Goal: Task Accomplishment & Management: Use online tool/utility

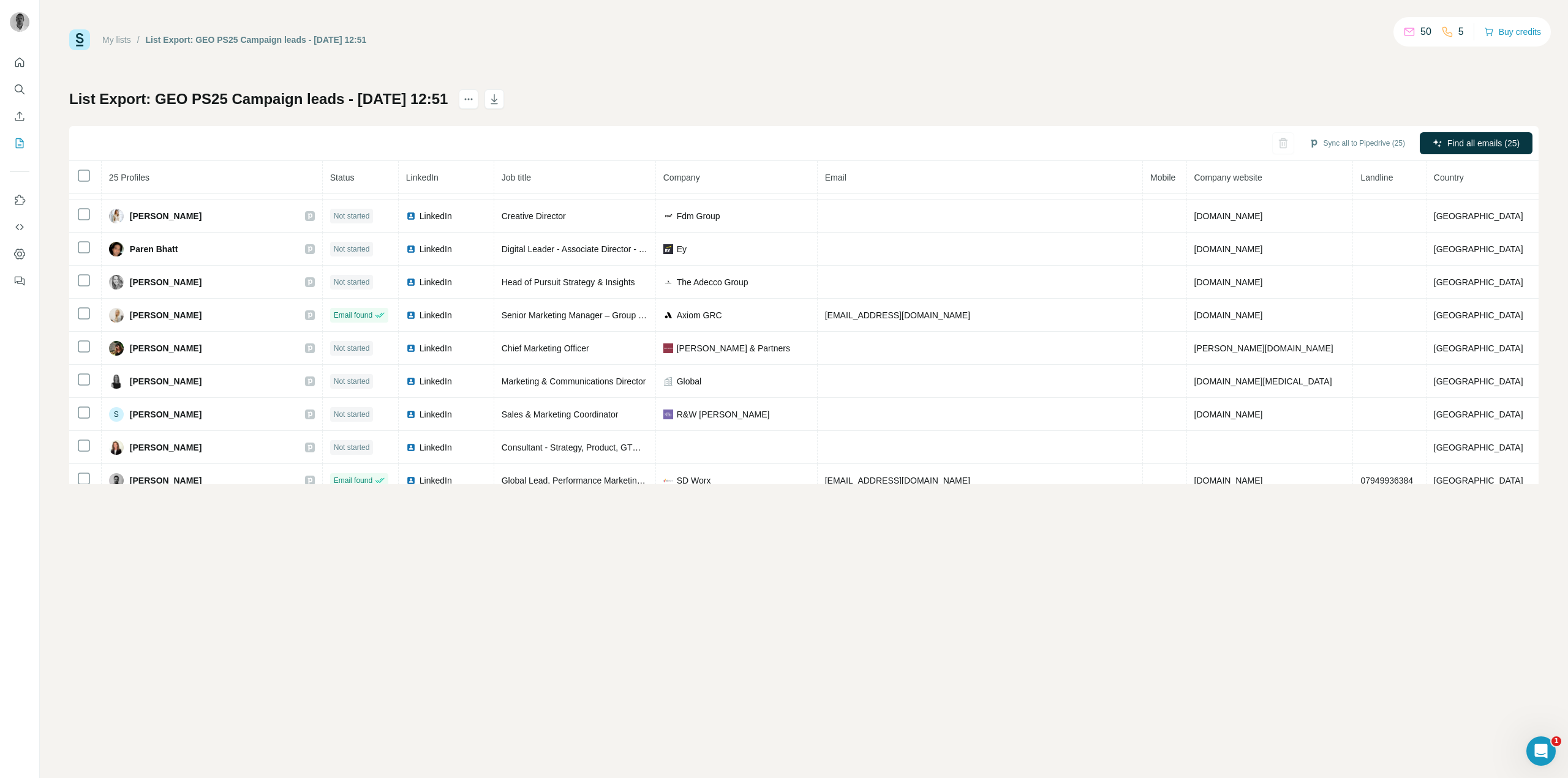
scroll to position [536, 0]
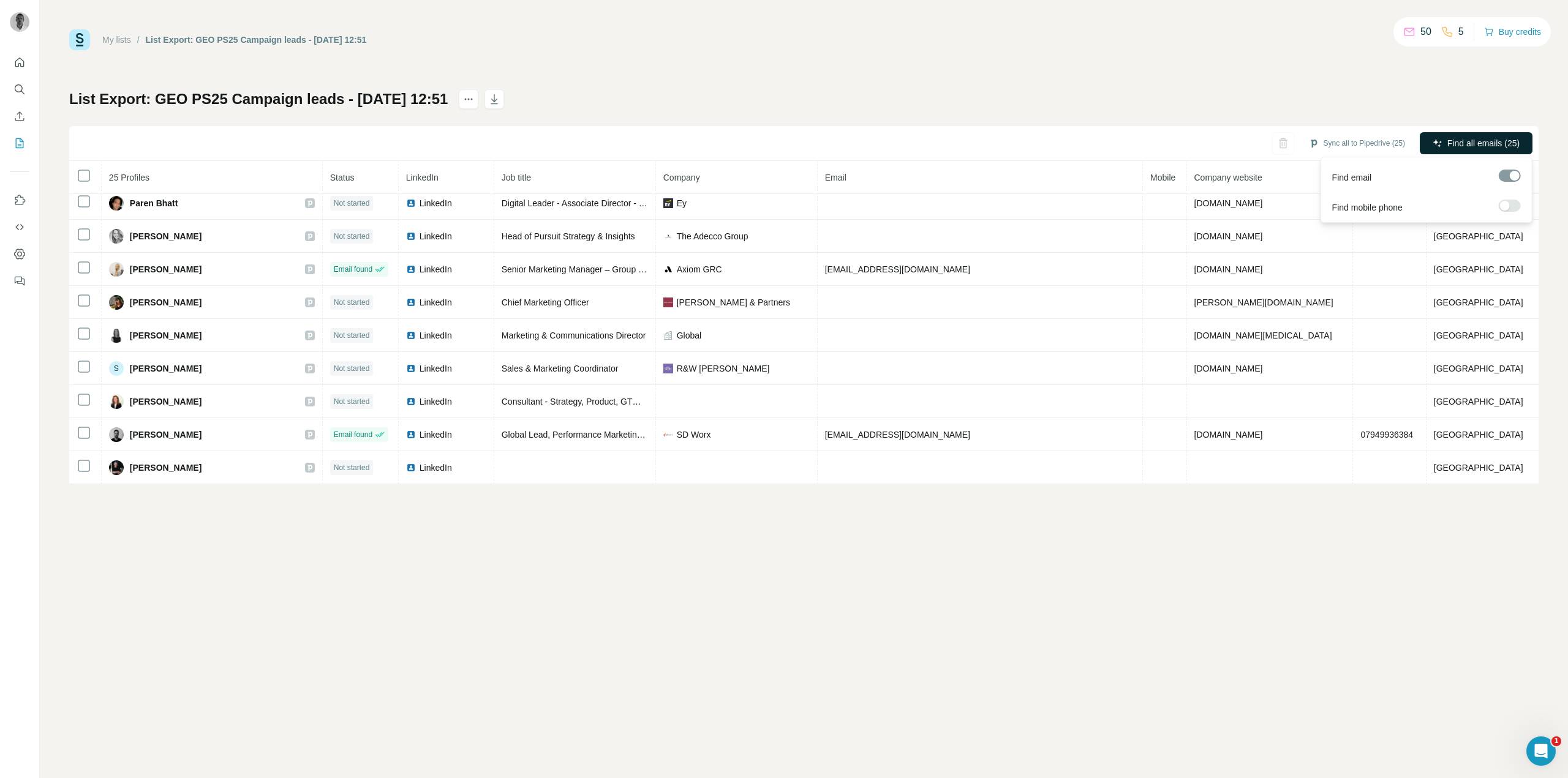
click at [1482, 147] on span "Find all emails (25)" at bounding box center [1483, 143] width 72 height 12
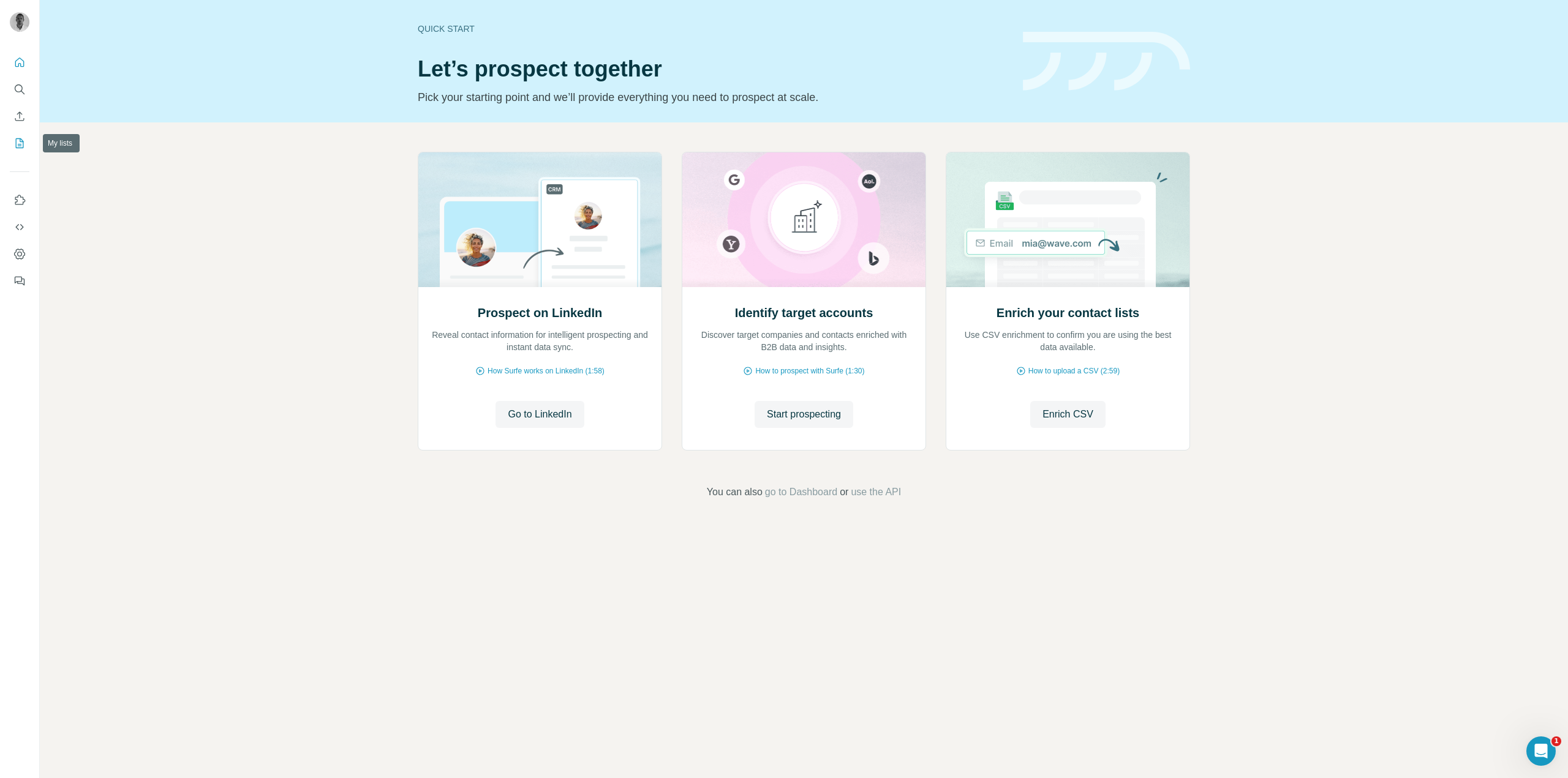
click at [12, 148] on button "My lists" at bounding box center [19, 143] width 20 height 22
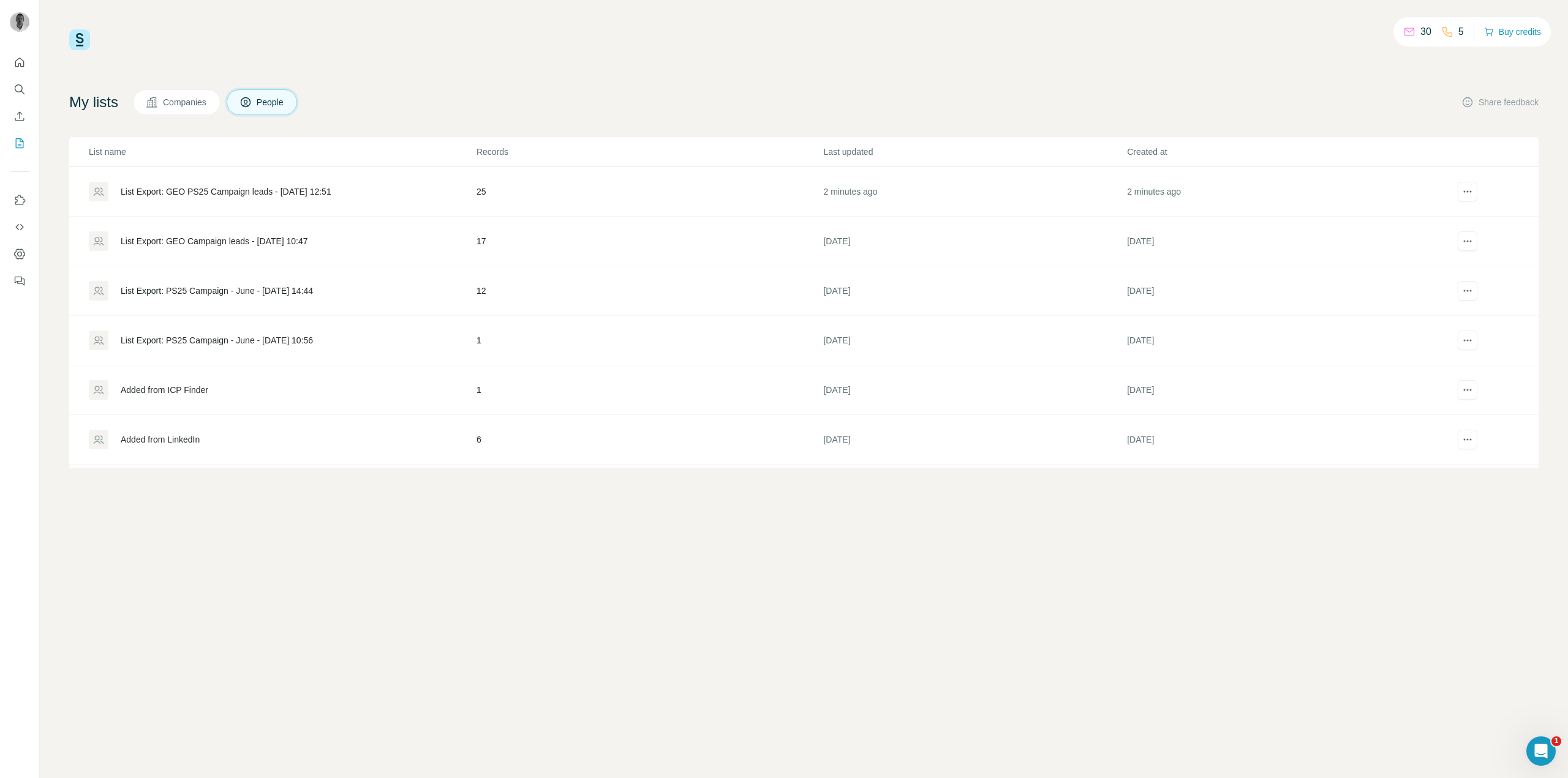
click at [308, 244] on div "List Export: GEO Campaign leads - [DATE] 10:47" at bounding box center [214, 241] width 188 height 12
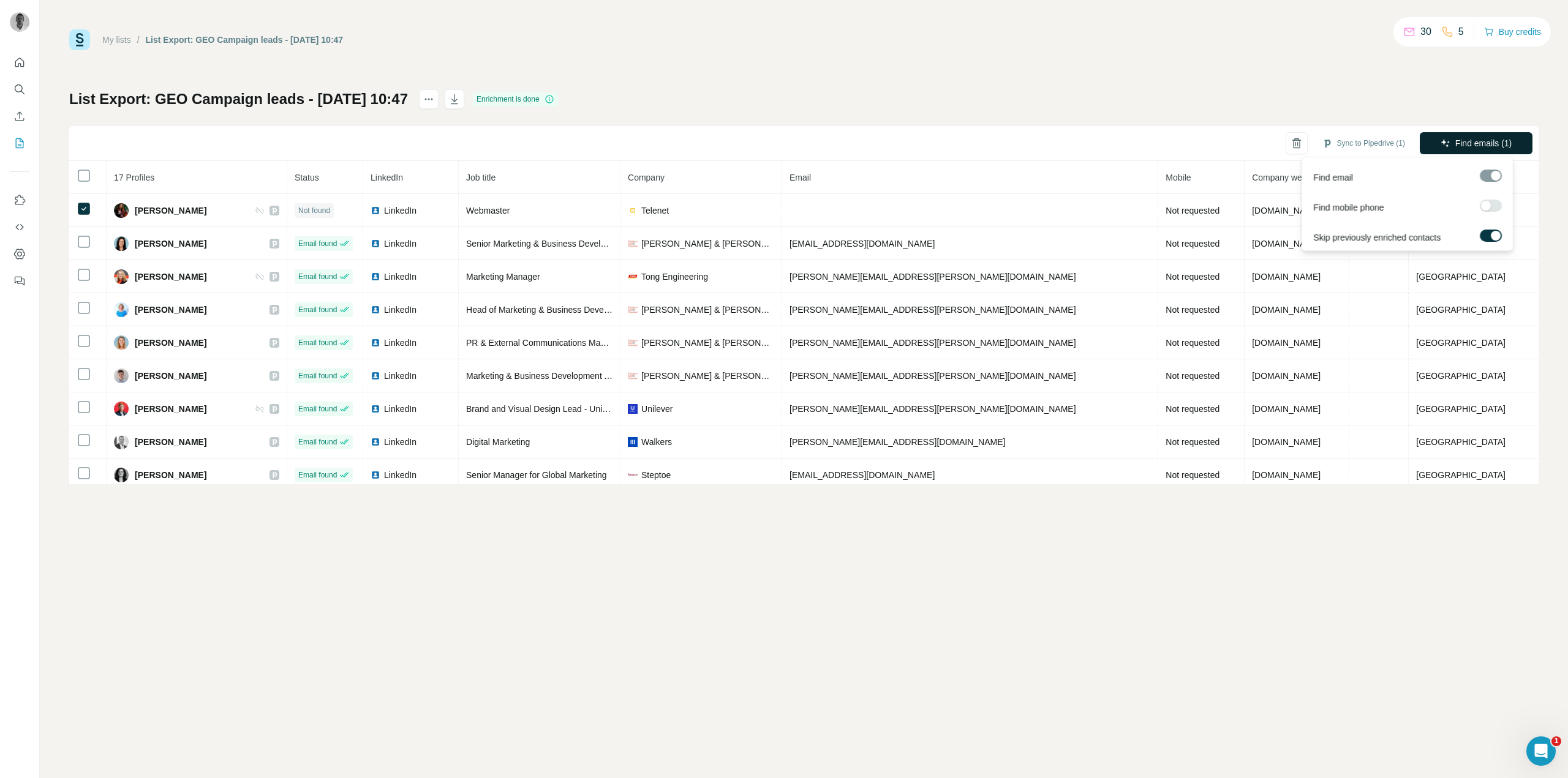
click at [1482, 139] on span "Find emails (1)" at bounding box center [1484, 143] width 57 height 12
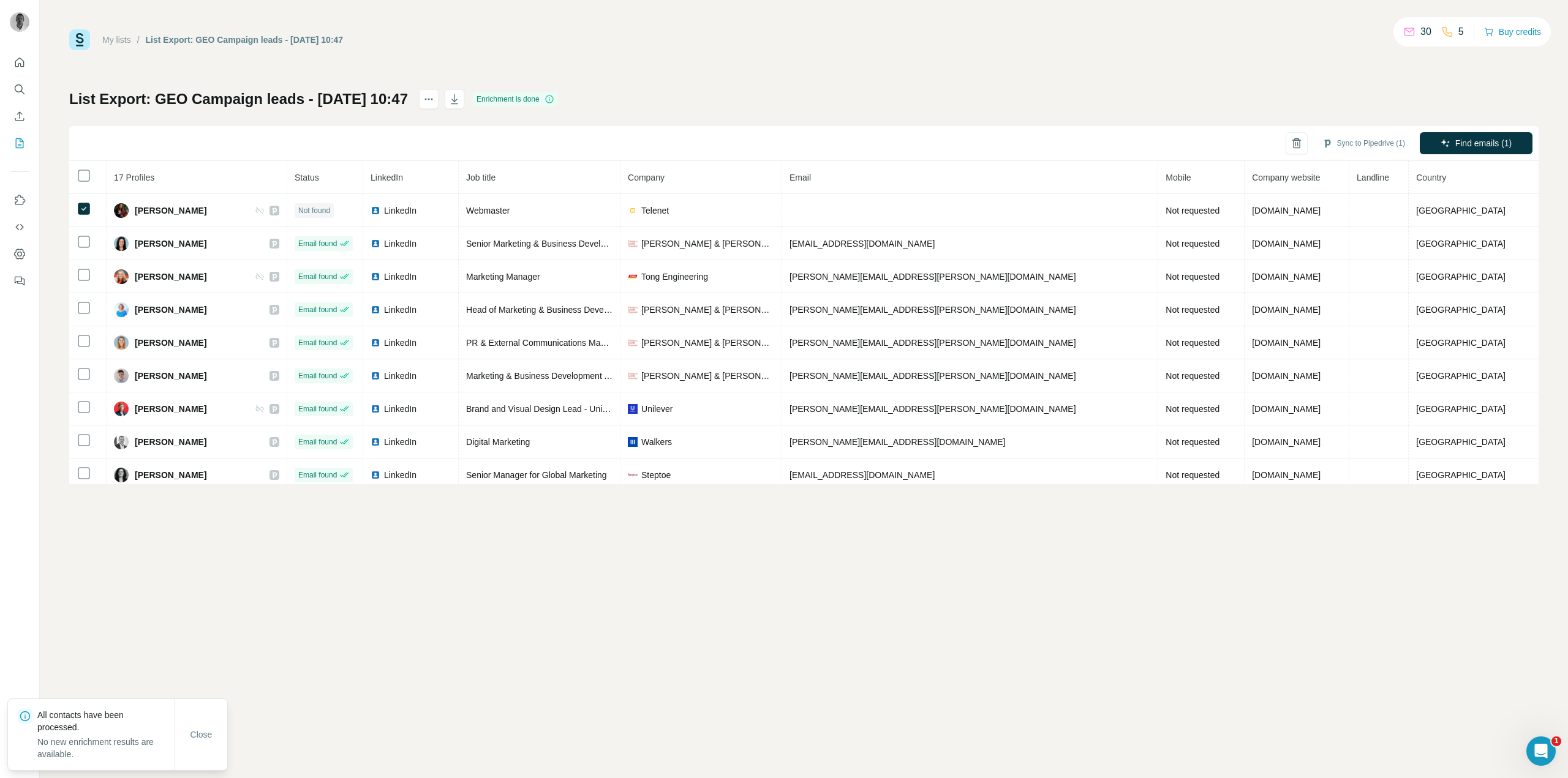
click at [1098, 98] on div "List Export: GEO Campaign leads - [DATE] 10:47 Enrichment is done Sync to Piped…" at bounding box center [804, 287] width 1469 height 395
click at [107, 39] on link "My lists" at bounding box center [116, 40] width 29 height 10
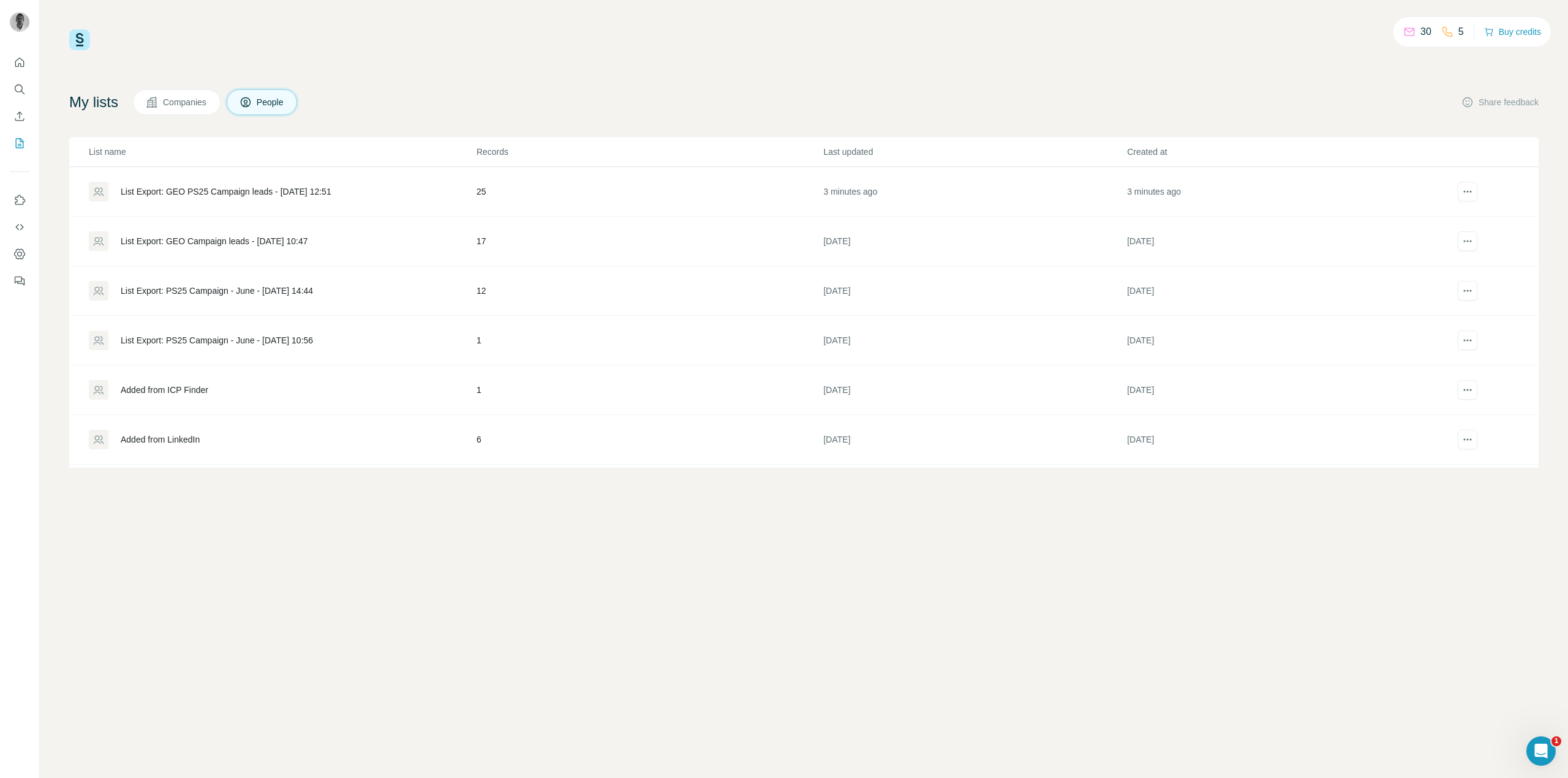
click at [241, 295] on div "List Export: PS25 Campaign - June - [DATE] 14:44" at bounding box center [217, 290] width 192 height 12
click at [321, 189] on div "List Export: GEO PS25 Campaign leads - [DATE] 12:51" at bounding box center [226, 191] width 211 height 12
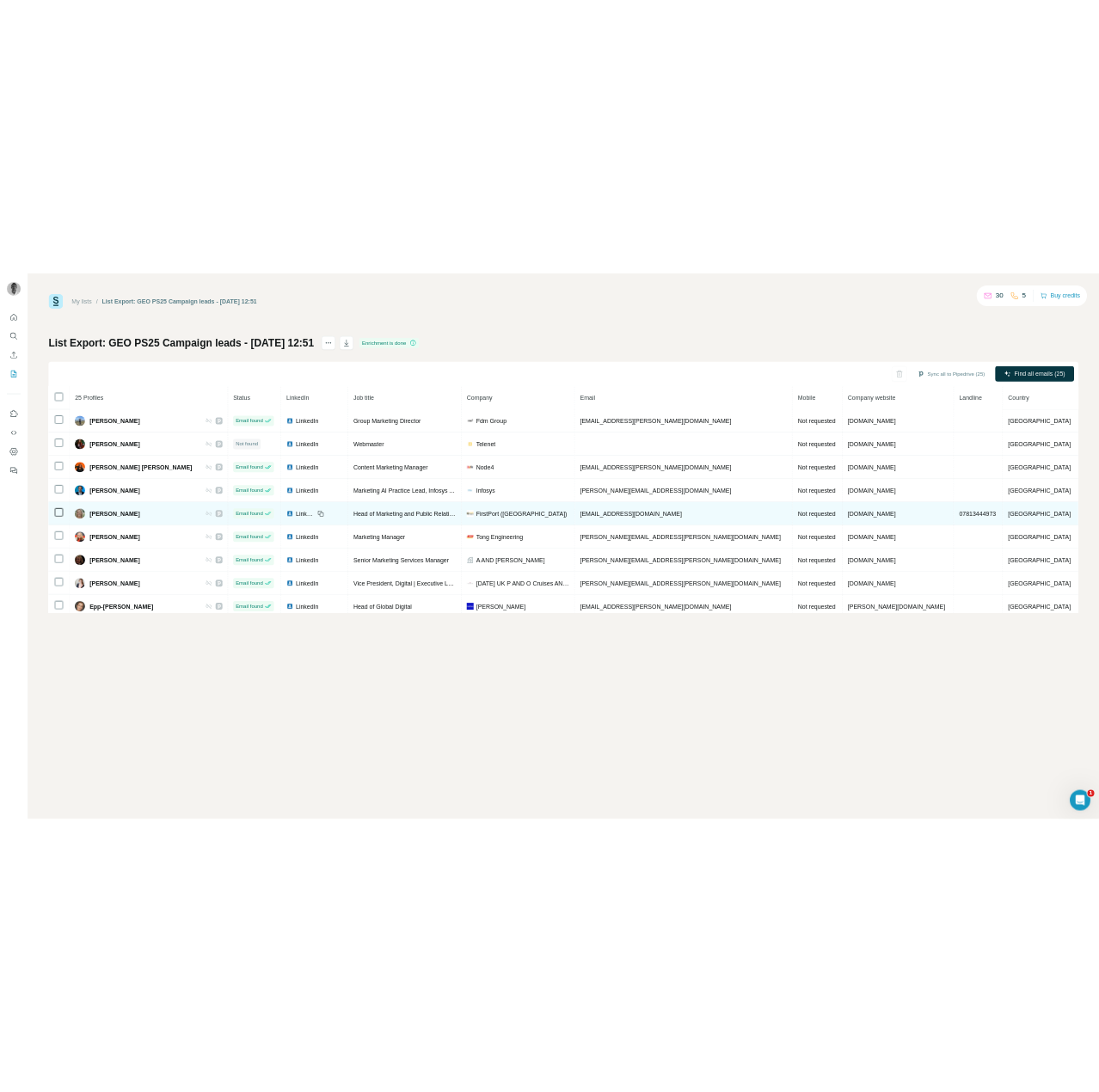
scroll to position [57, 0]
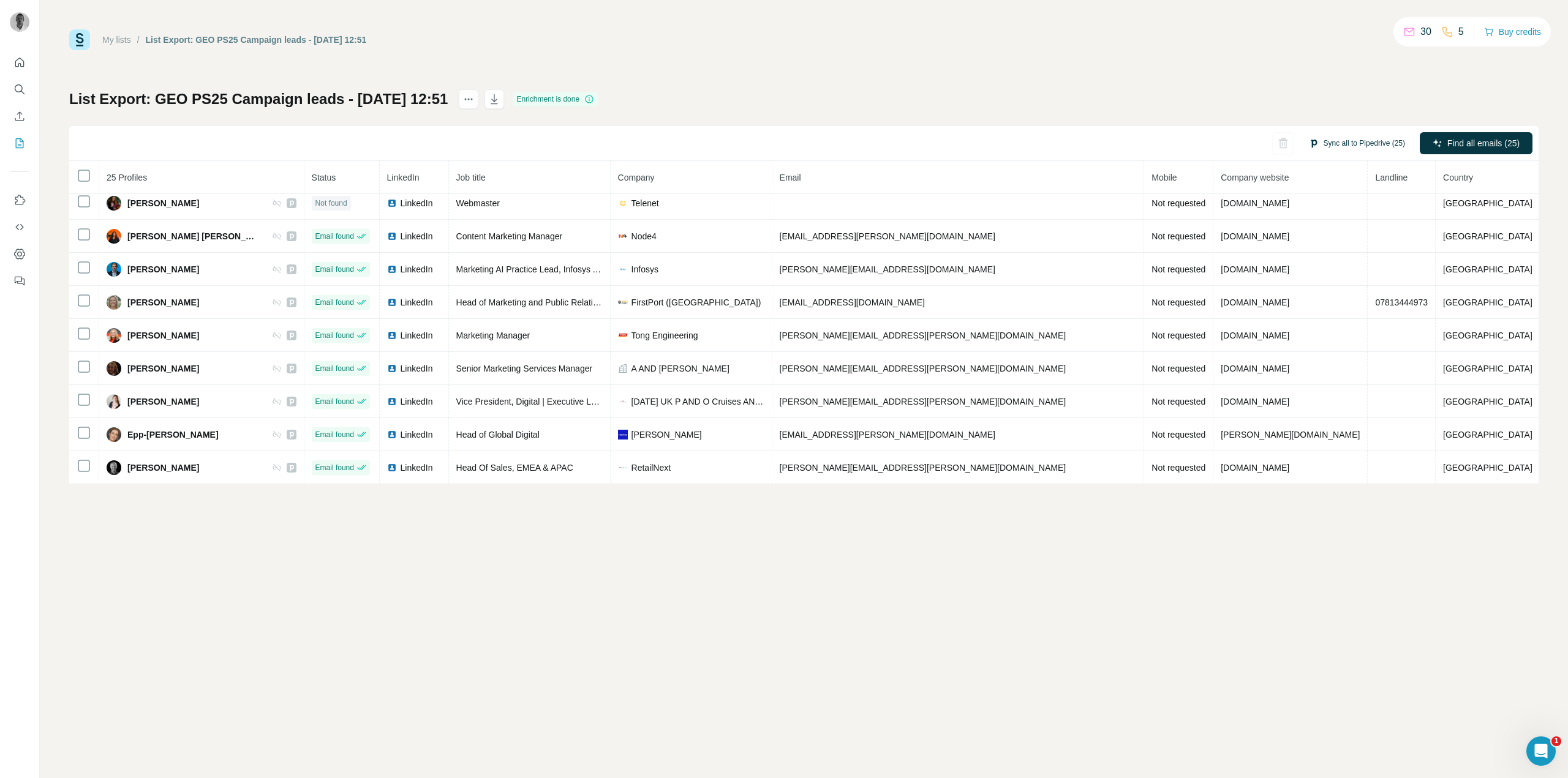
click at [1332, 147] on button "Sync all to Pipedrive (25)" at bounding box center [1357, 143] width 113 height 19
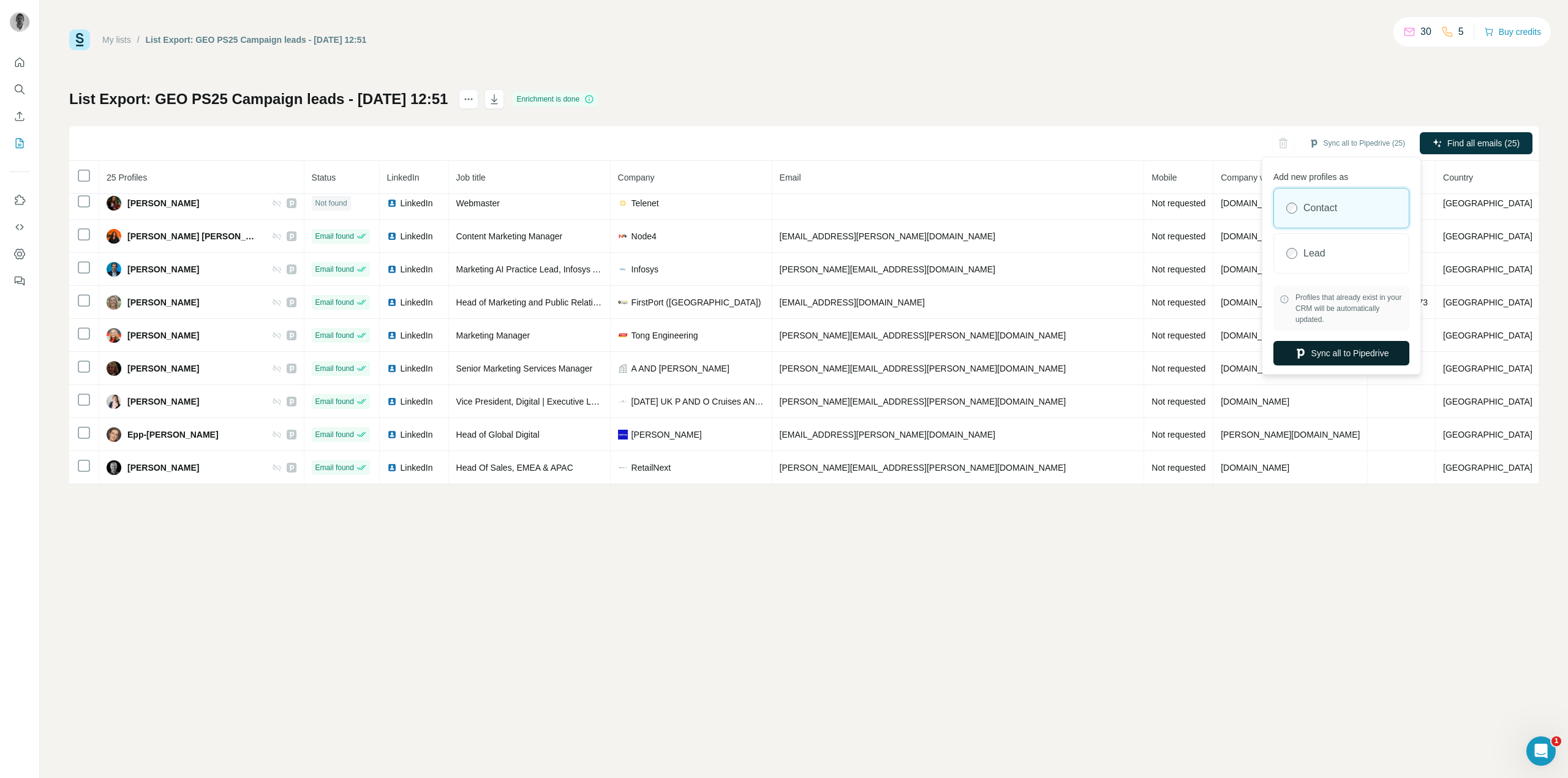
click at [1338, 353] on button "Sync all to Pipedrive" at bounding box center [1341, 353] width 136 height 24
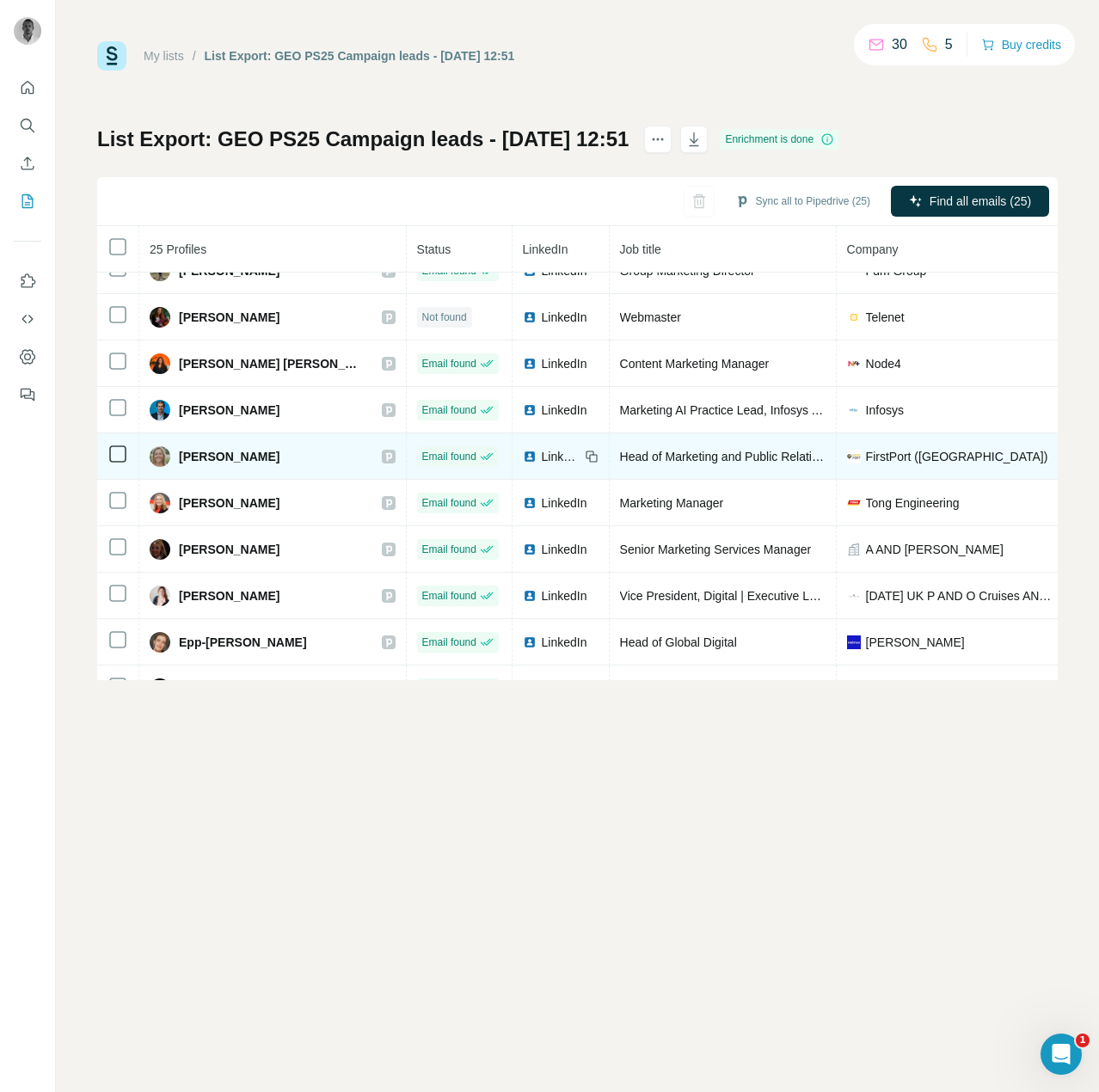
scroll to position [0, 0]
